Goal: Share content: Share content

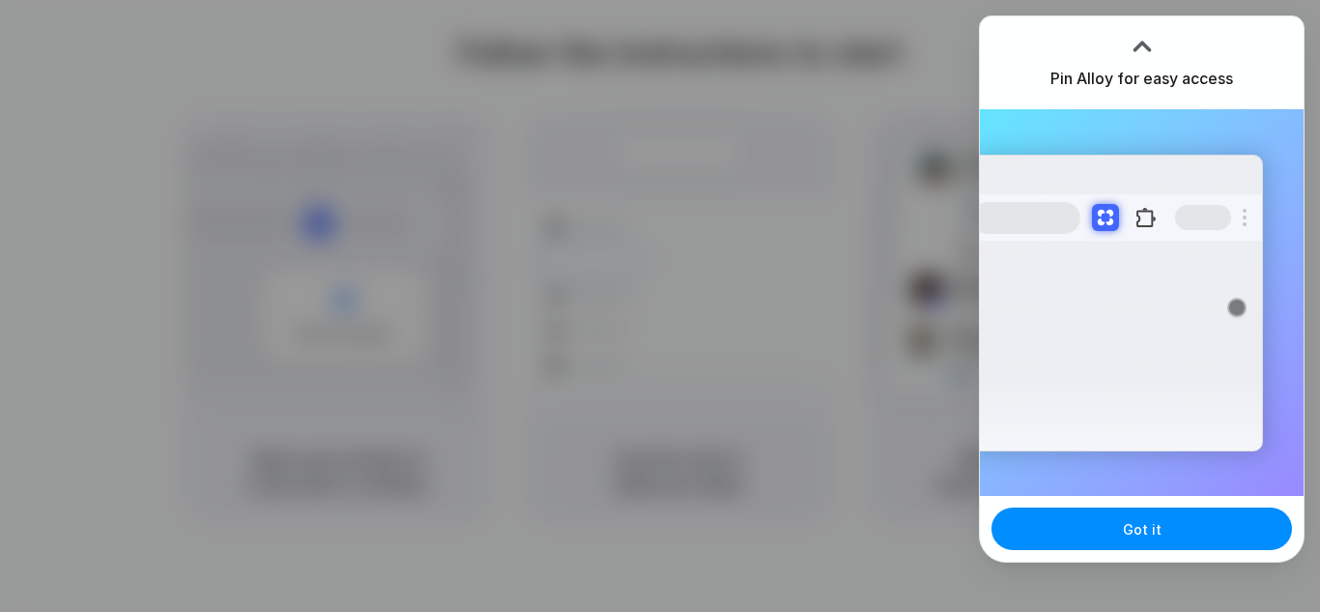
click at [1142, 44] on div at bounding box center [1142, 46] width 29 height 29
click at [660, 306] on div at bounding box center [660, 306] width 0 height 0
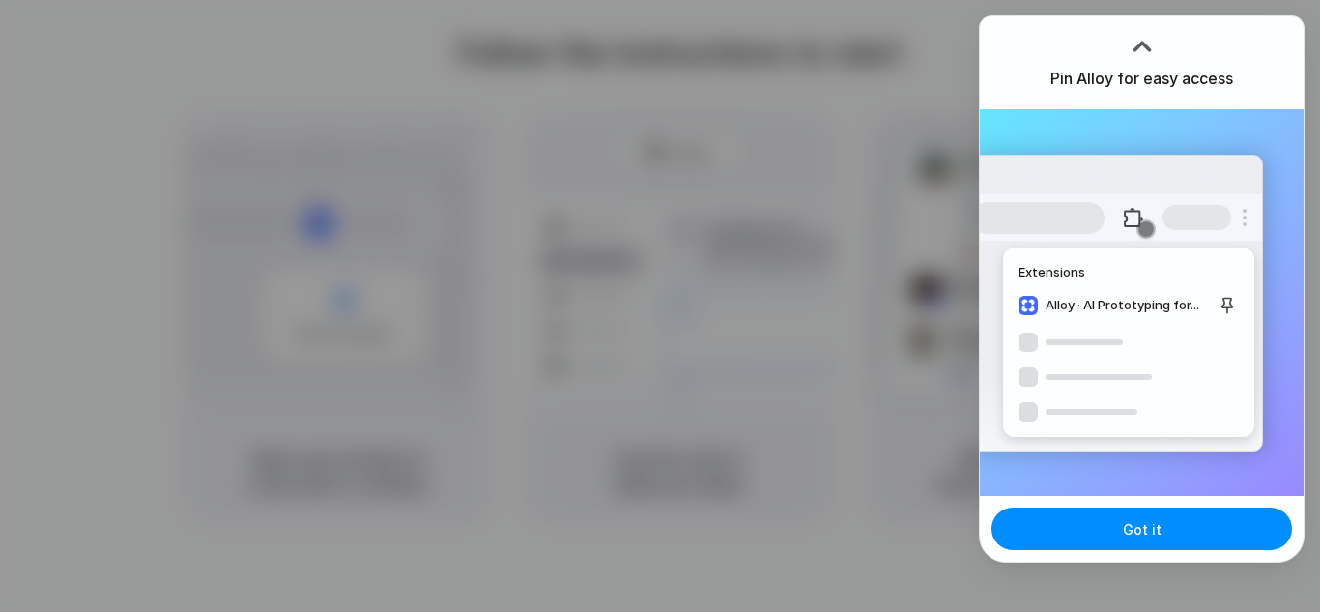
click at [660, 306] on div at bounding box center [660, 306] width 0 height 0
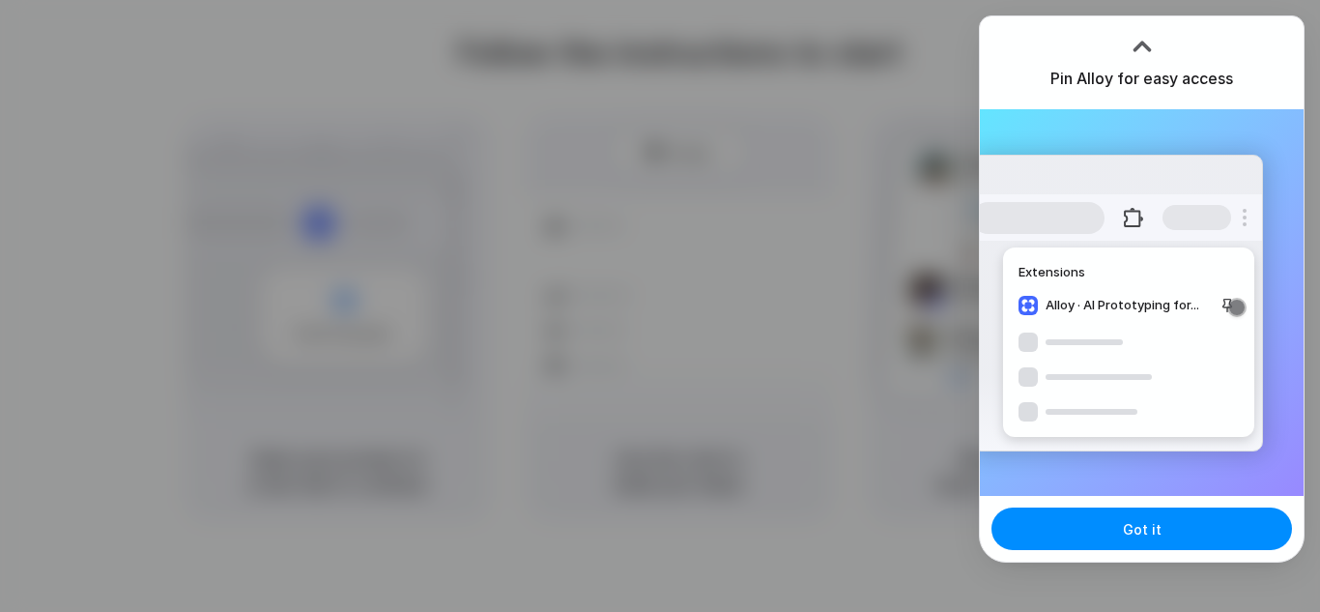
drag, startPoint x: 1135, startPoint y: 529, endPoint x: 1242, endPoint y: 449, distance: 134.0
click at [1242, 449] on div "Extensions Alloy · AI Prototyping for..." at bounding box center [1117, 303] width 292 height 297
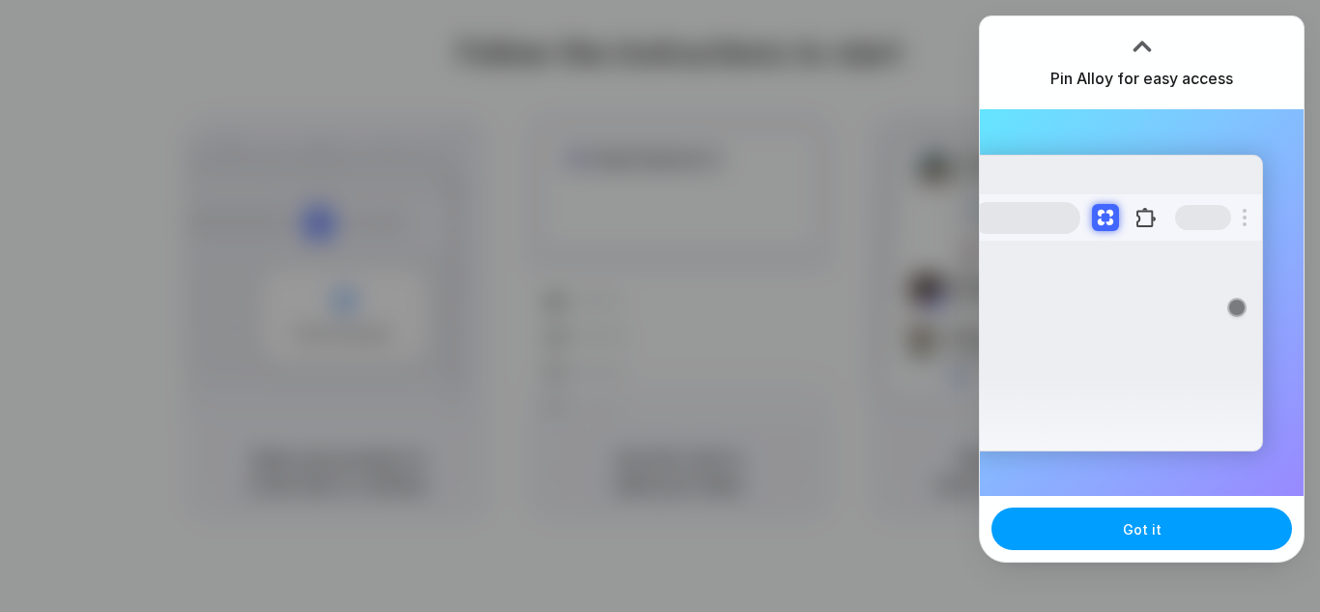
click at [1133, 528] on span "Got it" at bounding box center [1142, 529] width 39 height 20
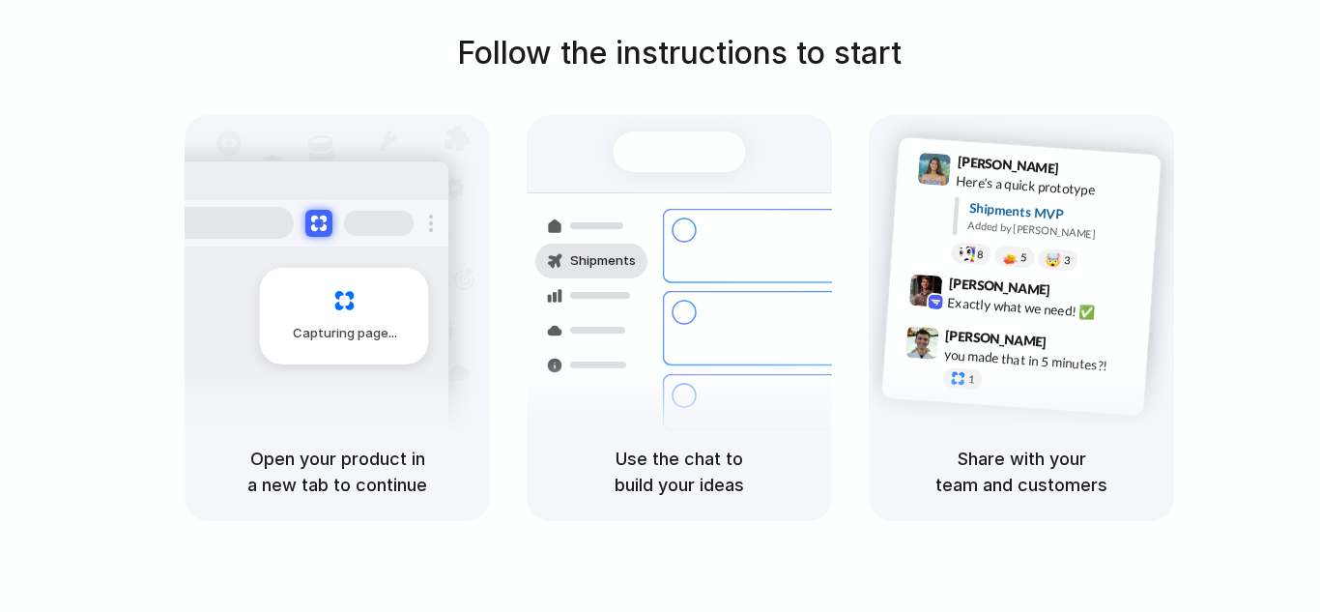
click at [645, 263] on div "Shipments" at bounding box center [592, 261] width 112 height 35
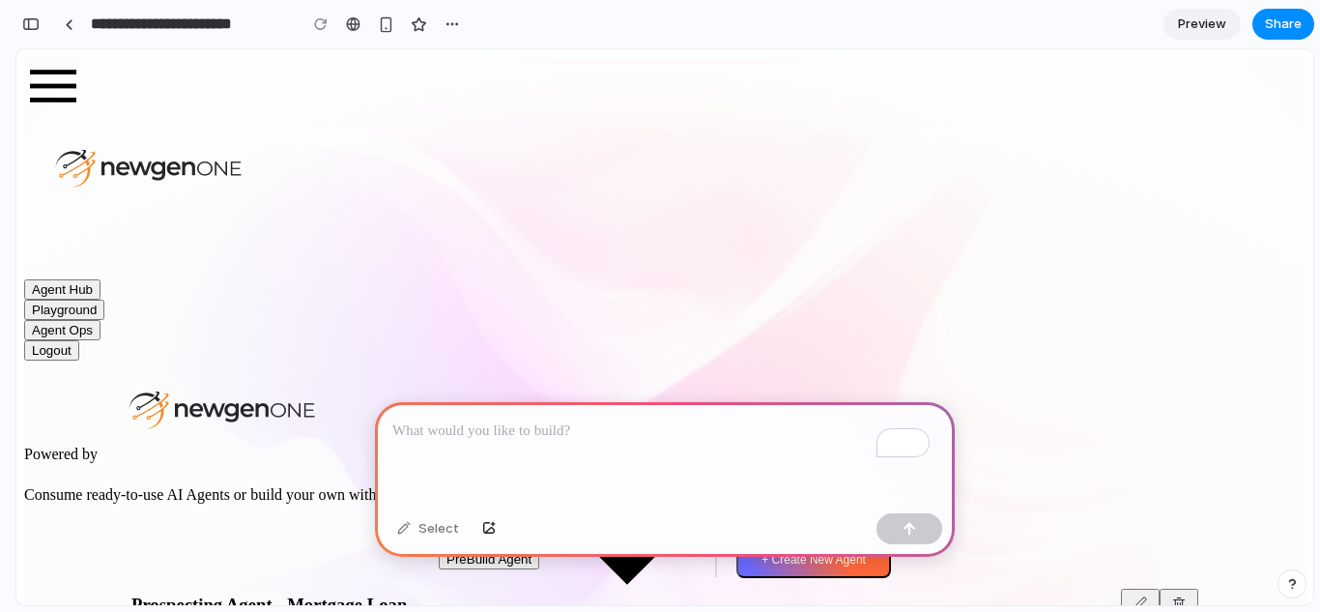
click at [56, 88] on img at bounding box center [53, 86] width 58 height 58
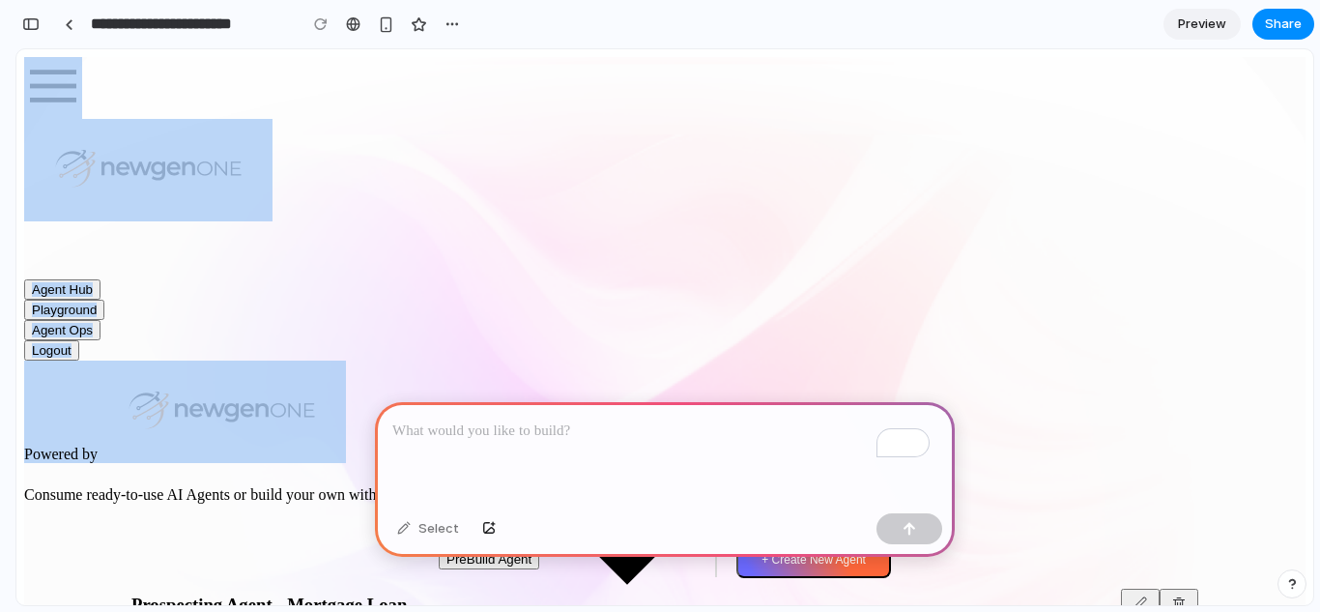
drag, startPoint x: 236, startPoint y: 173, endPoint x: 0, endPoint y: 3, distance: 290.8
click at [16, 49] on html "**********" at bounding box center [664, 494] width 1297 height 891
click at [583, 461] on div "All Agents" at bounding box center [627, 469] width 137 height 17
click at [652, 461] on div "All Agents" at bounding box center [627, 469] width 137 height 17
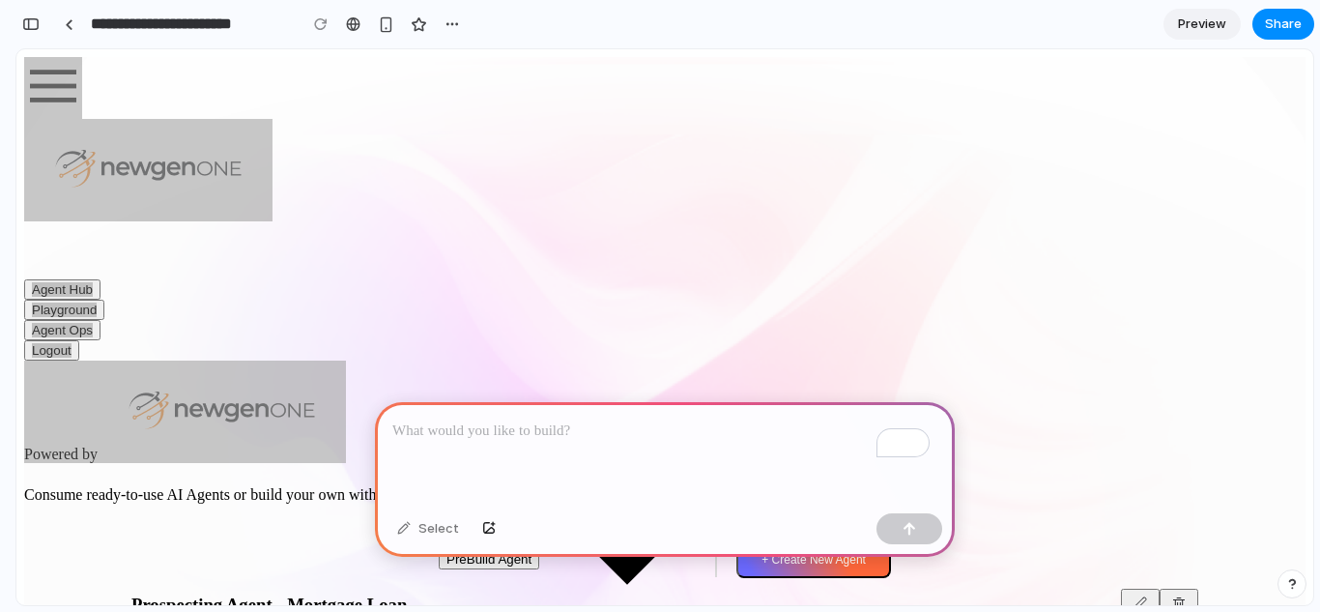
click at [465, 420] on p "To enrich screen reader interactions, please activate Accessibility in Grammarl…" at bounding box center [664, 431] width 545 height 23
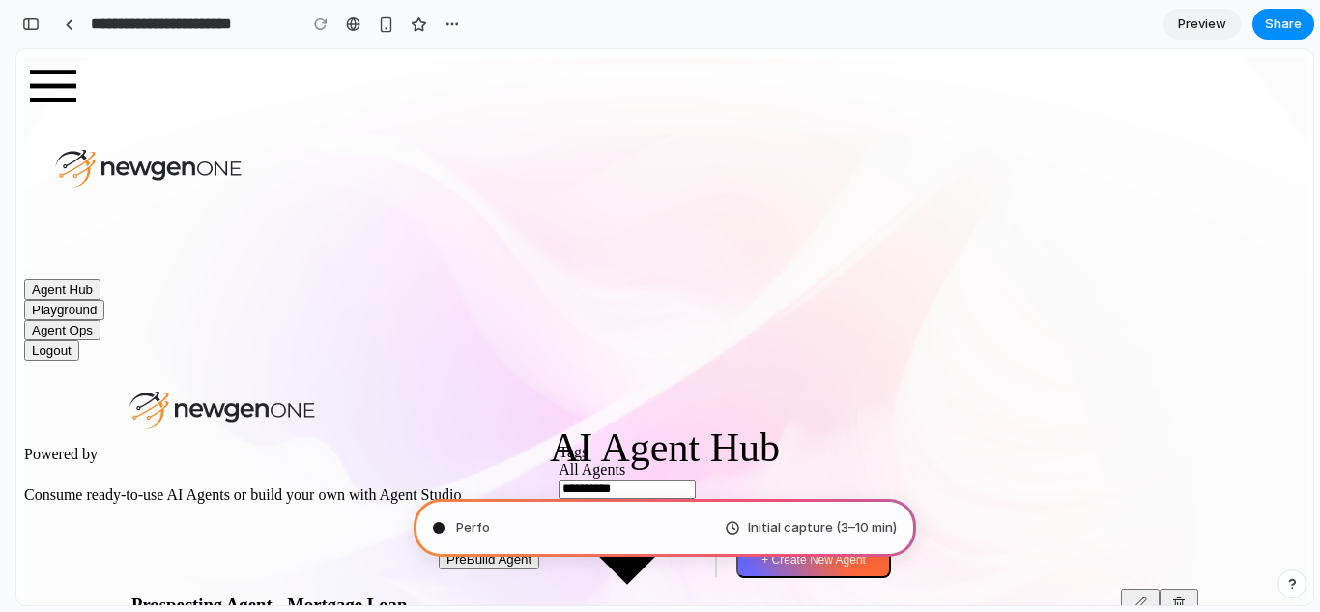
click at [923, 424] on div "AI Agent Hub Consume ready-to-use AI Agents or build your own with Agent Studio" at bounding box center [665, 483] width 1282 height 118
click at [541, 527] on span "Pondering market opportunities ." at bounding box center [554, 527] width 197 height 19
type input "**********"
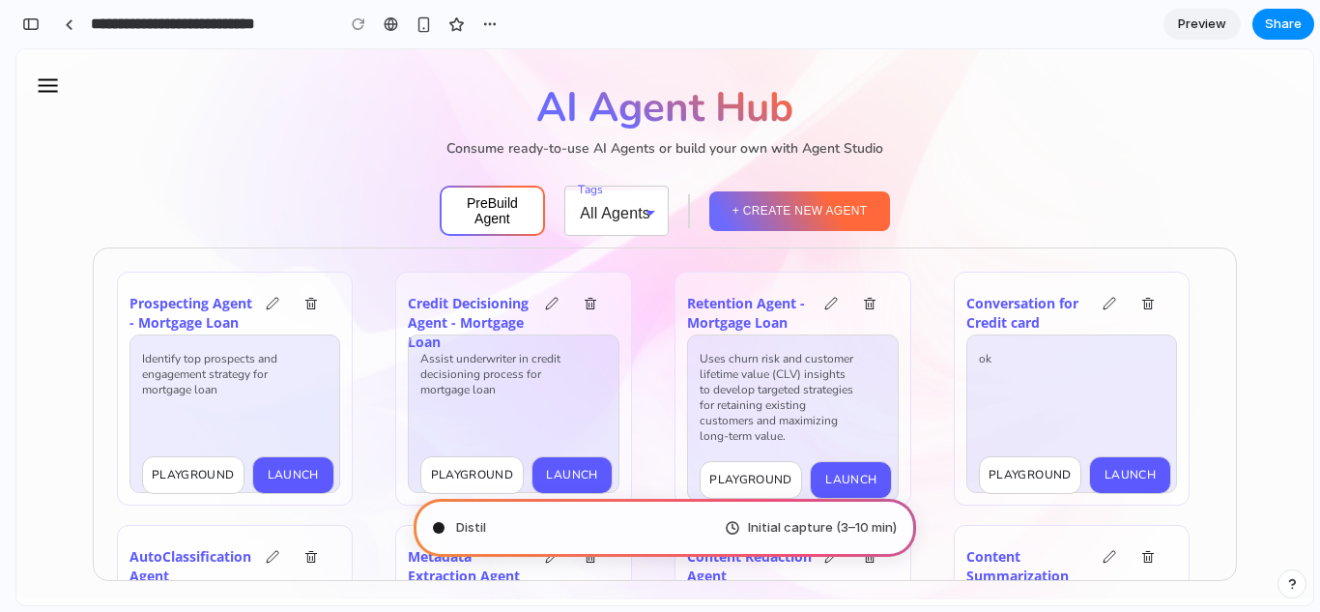
scroll to position [868, 0]
click at [734, 528] on div "Initial capture (3–10 min)" at bounding box center [811, 527] width 172 height 19
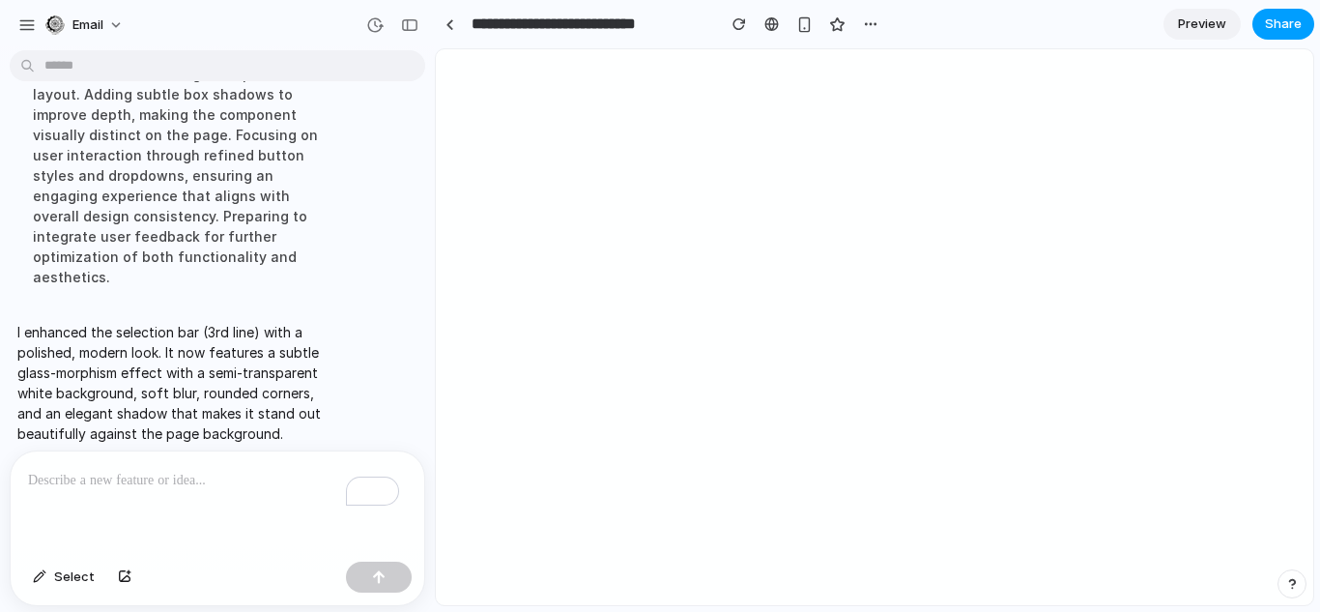
click at [1273, 28] on span "Share" at bounding box center [1283, 23] width 37 height 19
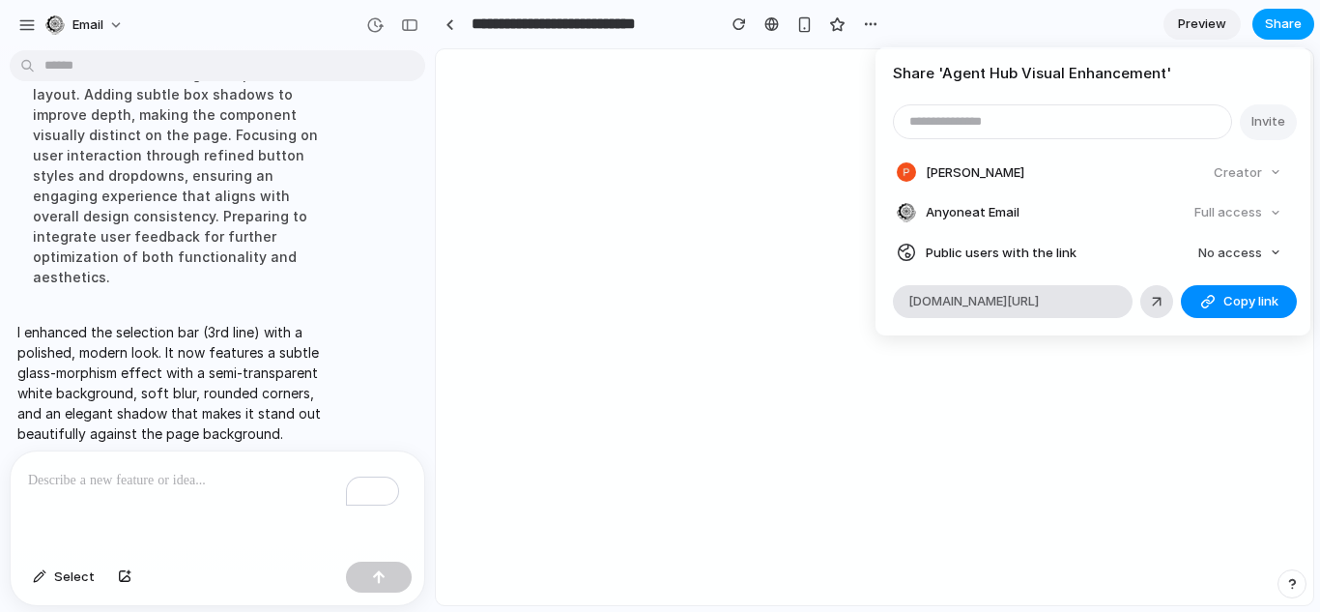
scroll to position [0, 0]
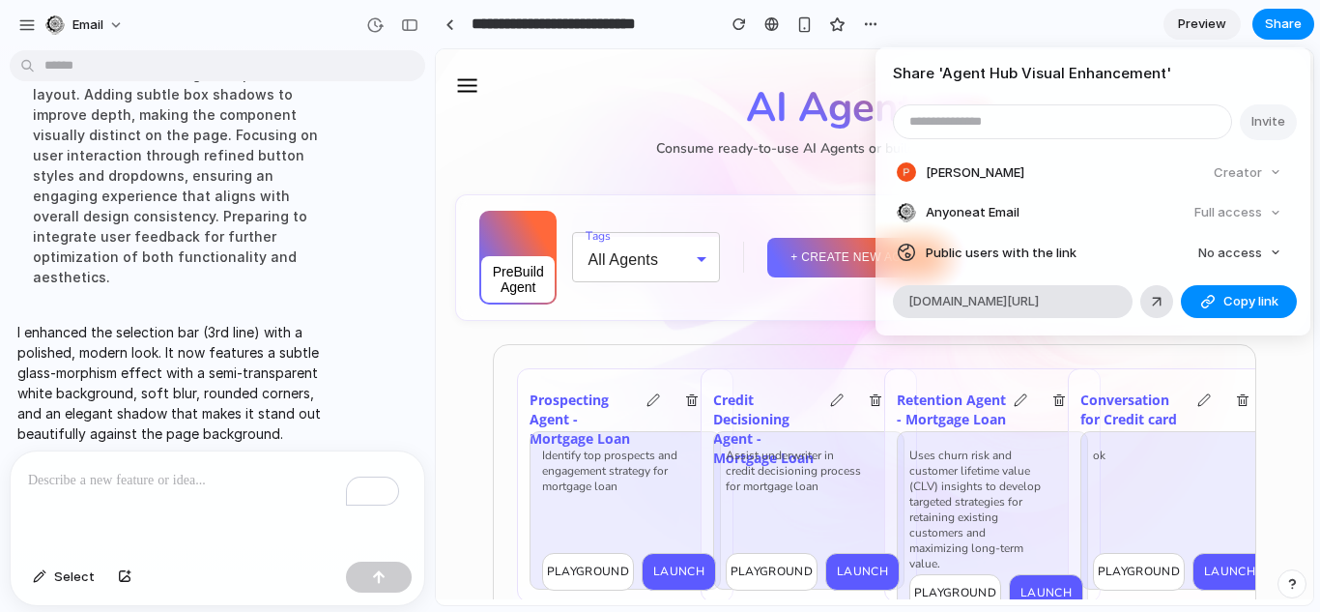
click at [1276, 47] on header "Share ' Agent Hub Visual Enhancement '" at bounding box center [1093, 66] width 435 height 38
click at [1280, 41] on div "Share ' Agent Hub Visual Enhancement ' Invite [PERSON_NAME] Creator Anyone at E…" at bounding box center [660, 306] width 1320 height 612
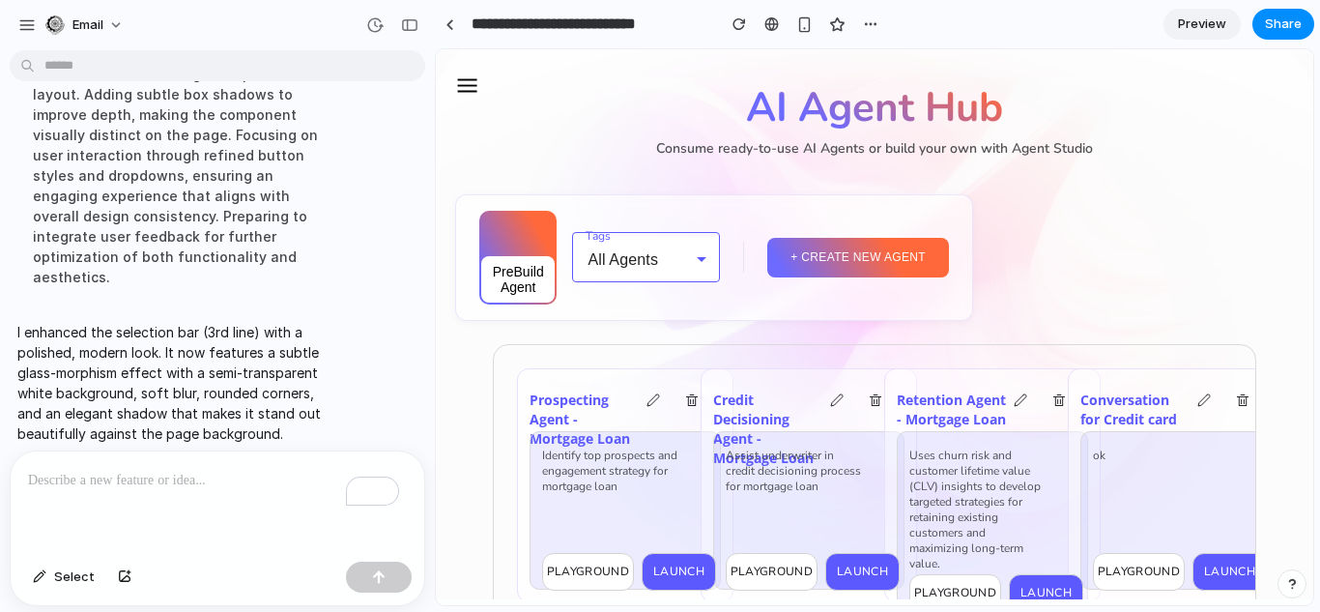
click at [615, 264] on div "All Agents" at bounding box center [646, 259] width 148 height 45
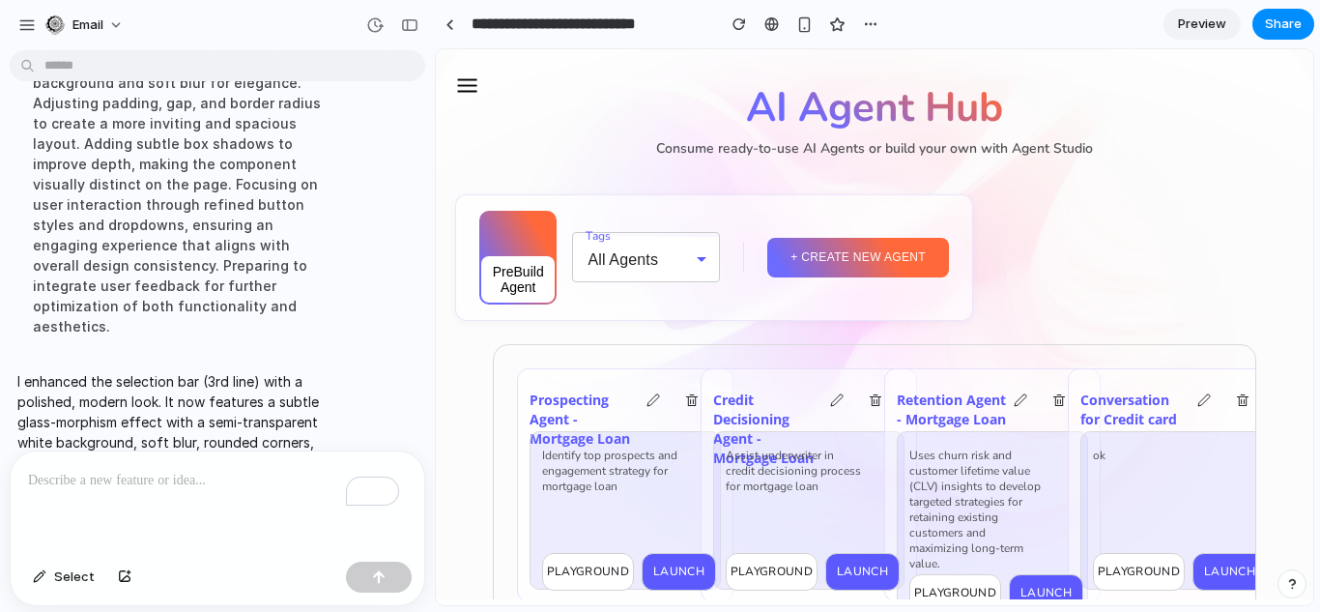
scroll to position [251, 0]
click at [1191, 31] on span "Preview" at bounding box center [1202, 23] width 48 height 19
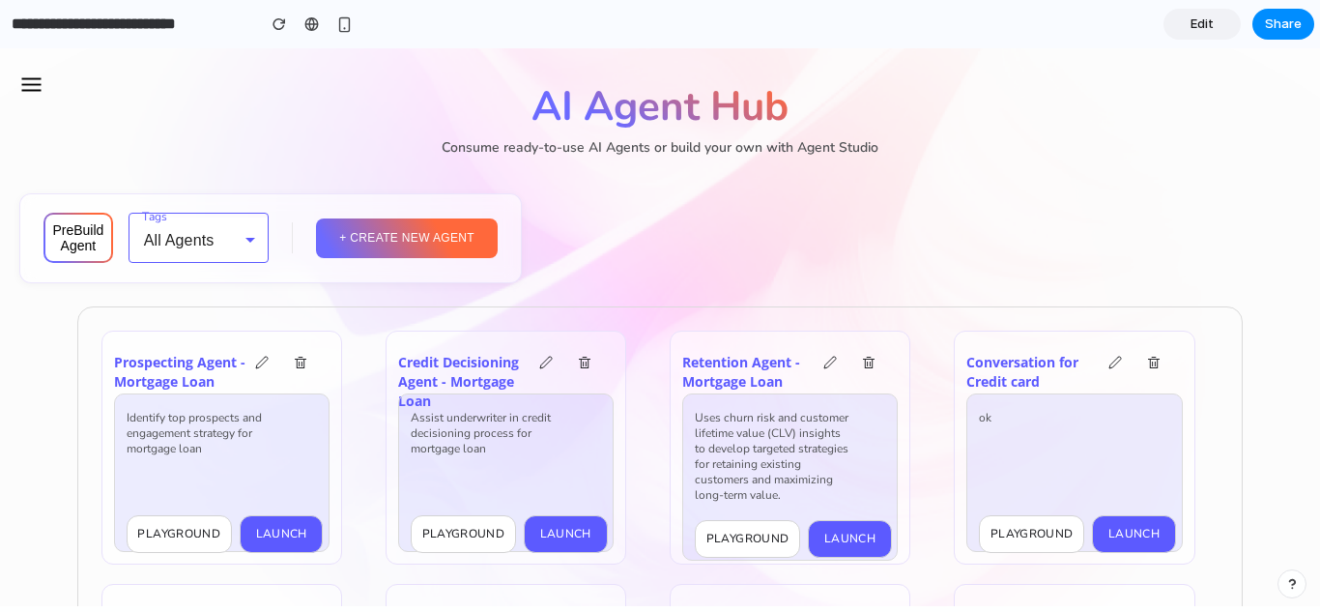
click at [259, 238] on div "All Agents" at bounding box center [199, 239] width 141 height 45
